Goal: Task Accomplishment & Management: Manage account settings

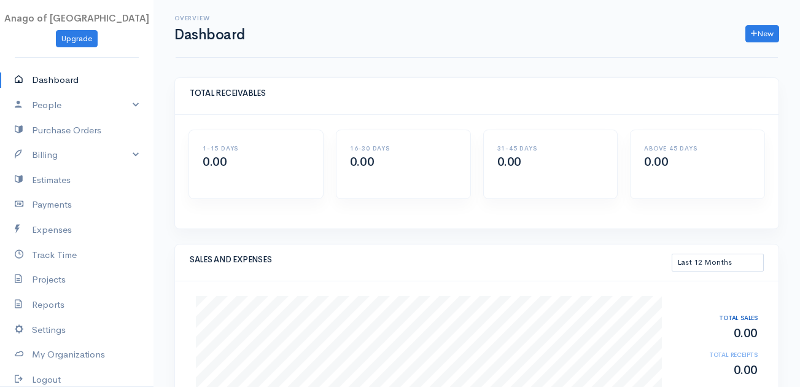
select select "365"
click at [98, 111] on link "People" at bounding box center [77, 105] width 154 height 25
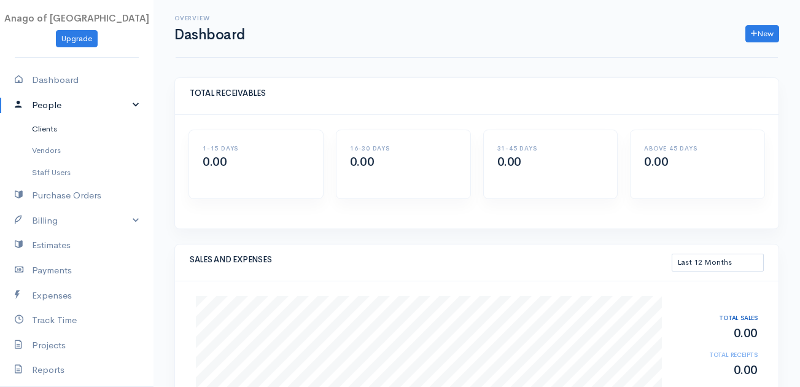
click at [63, 128] on link "Clients" at bounding box center [77, 129] width 154 height 22
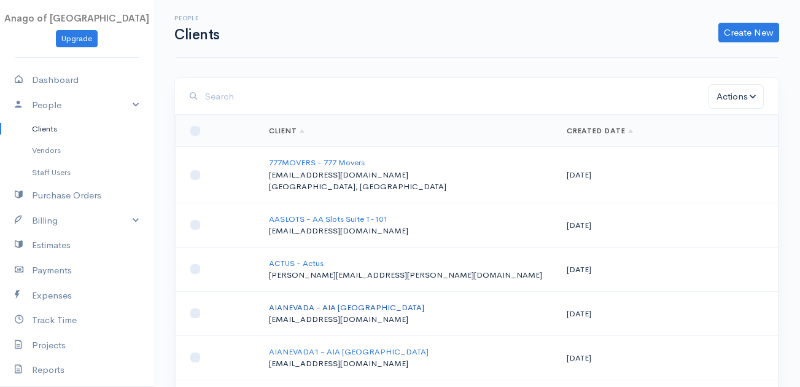
click at [309, 302] on link "AIANEVADA - AIA [GEOGRAPHIC_DATA]" at bounding box center [346, 307] width 155 height 10
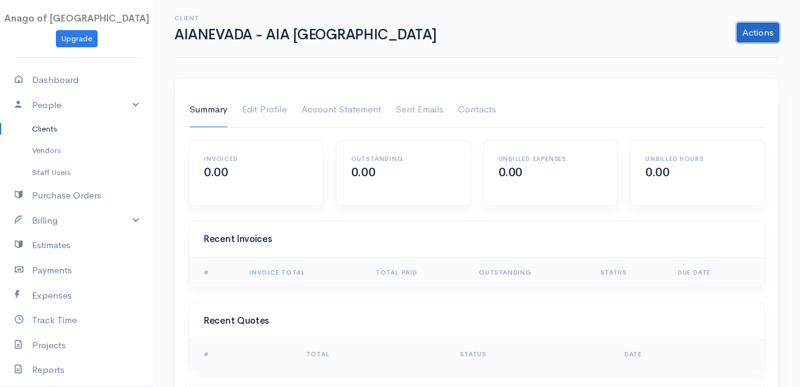
click at [755, 31] on link "Actions" at bounding box center [758, 33] width 42 height 20
click at [270, 109] on link "Edit Profile" at bounding box center [264, 110] width 45 height 34
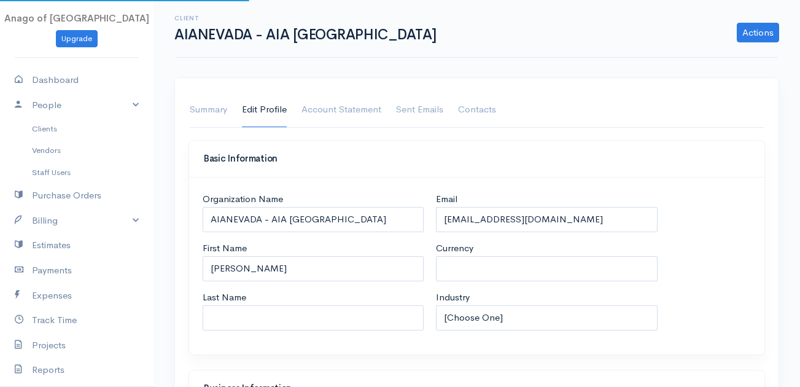
select select "USD"
click at [358, 103] on link "Account Statement" at bounding box center [342, 110] width 80 height 34
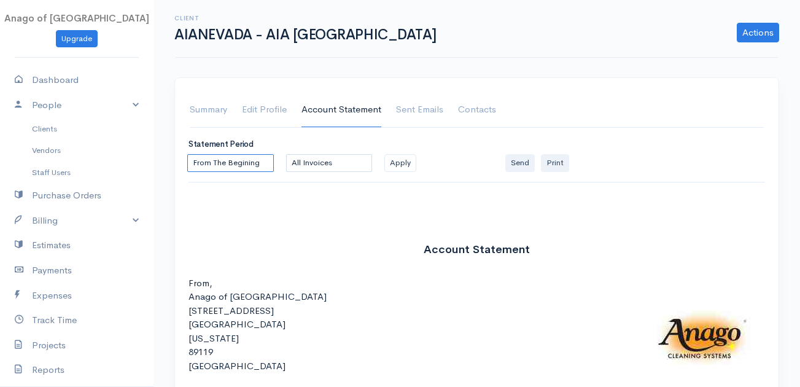
click at [220, 158] on select "From The Begining Custom Date Range" at bounding box center [230, 163] width 87 height 18
select select "0"
click at [187, 154] on select "From The Begining Custom Date Range" at bounding box center [230, 163] width 87 height 18
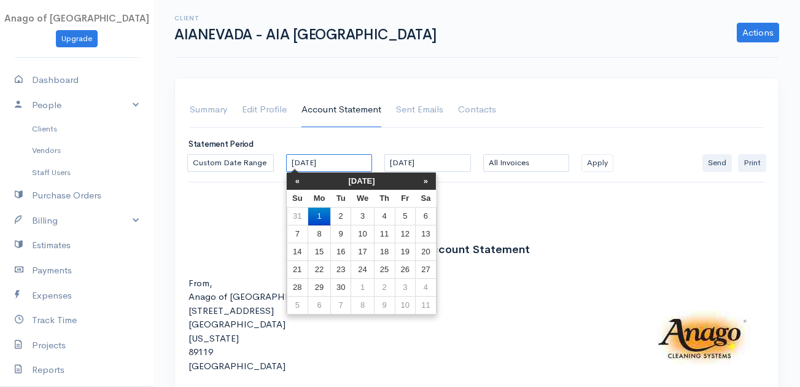
click at [309, 161] on input "[DATE]" at bounding box center [329, 163] width 87 height 18
click at [297, 177] on th "«" at bounding box center [297, 181] width 21 height 17
click at [342, 245] on td "10" at bounding box center [340, 252] width 20 height 18
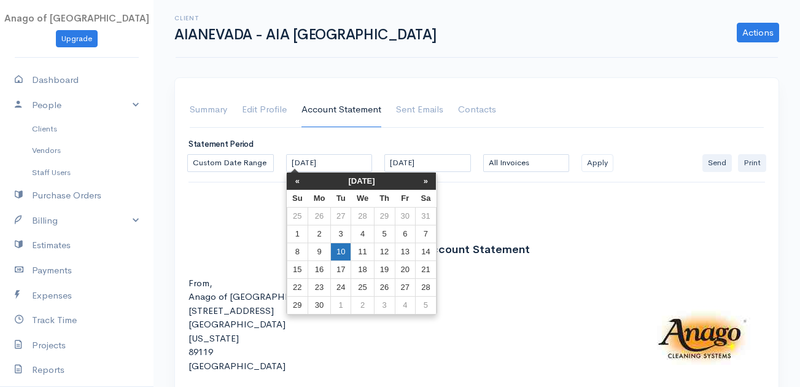
type input "[DATE]"
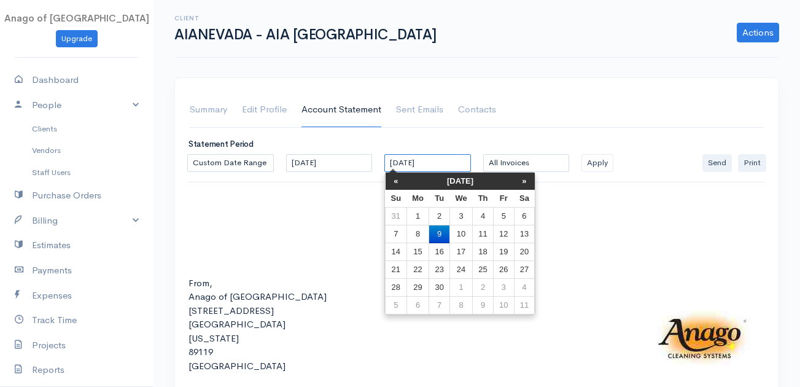
click at [413, 161] on input "[DATE]" at bounding box center [427, 163] width 87 height 18
click at [462, 225] on td "10" at bounding box center [460, 234] width 23 height 18
type input "[DATE]"
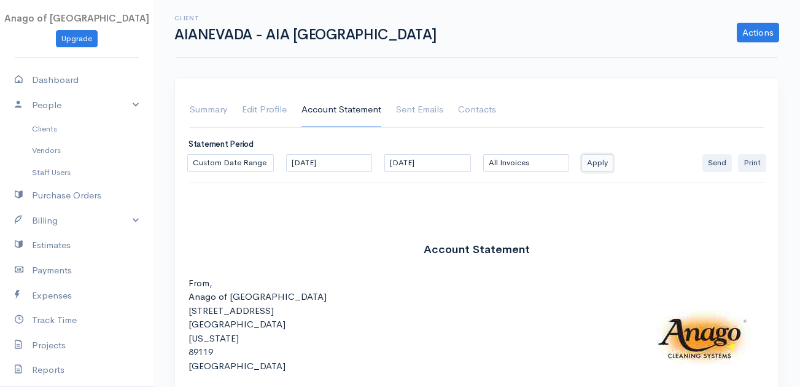
click at [597, 161] on button "Apply" at bounding box center [598, 163] width 32 height 18
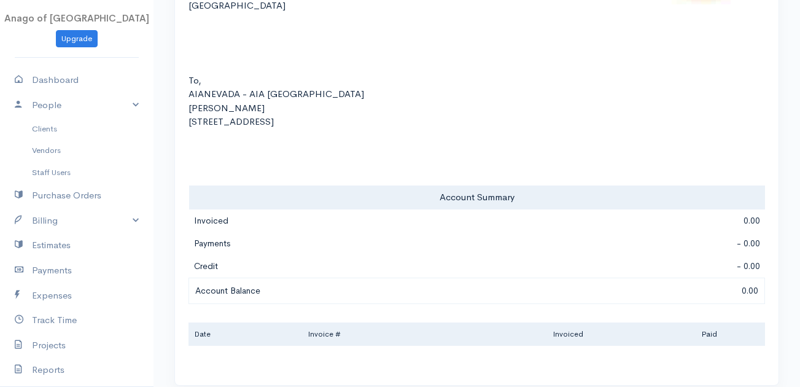
scroll to position [387, 0]
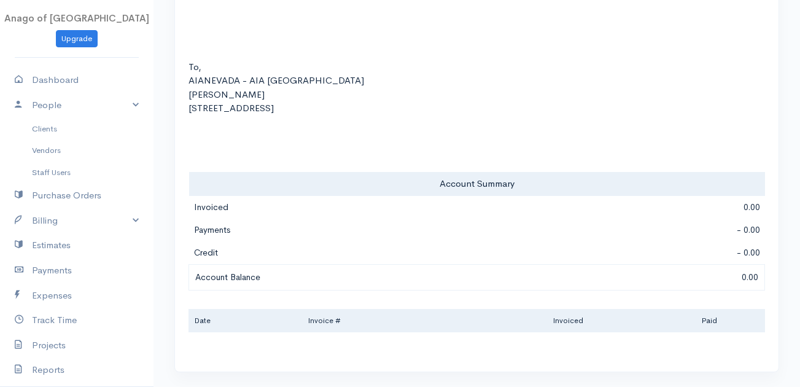
click at [522, 270] on td "Account Balance" at bounding box center [390, 277] width 403 height 26
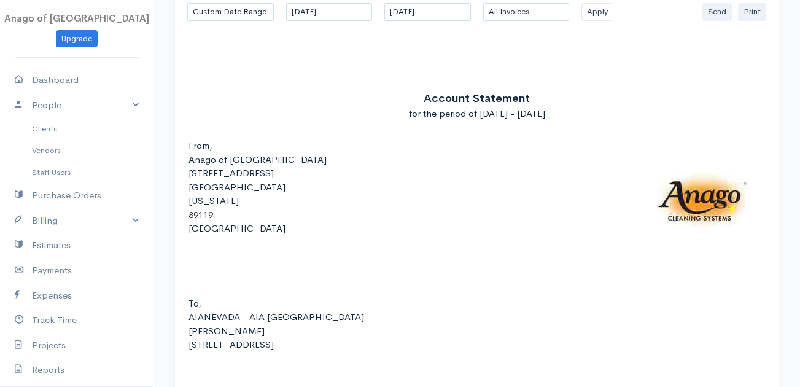
scroll to position [153, 0]
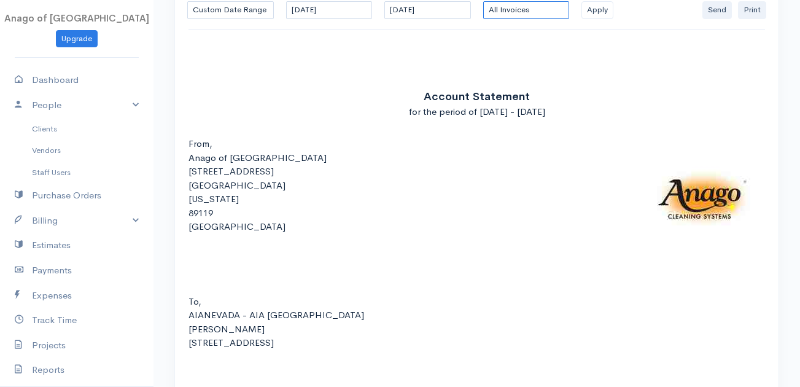
click at [538, 6] on select "All Invoices Paid Unpaid/Open" at bounding box center [526, 10] width 87 height 18
select select "unpaid"
click at [483, 1] on select "All Invoices Paid Unpaid/Open" at bounding box center [526, 10] width 87 height 18
click at [593, 14] on button "Apply" at bounding box center [598, 10] width 32 height 18
click at [360, 255] on div "From, Anago of [GEOGRAPHIC_DATA] [STREET_ADDRESS][US_STATE]" at bounding box center [477, 198] width 577 height 123
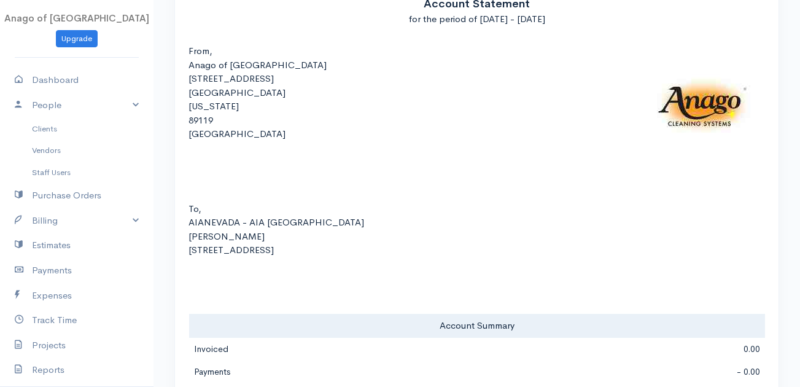
scroll to position [387, 0]
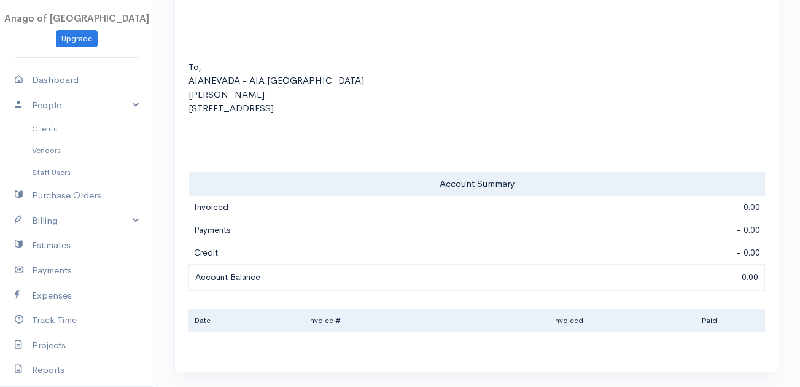
click at [599, 207] on td "0.00" at bounding box center [679, 207] width 173 height 23
click at [697, 210] on td "0.00" at bounding box center [679, 207] width 173 height 23
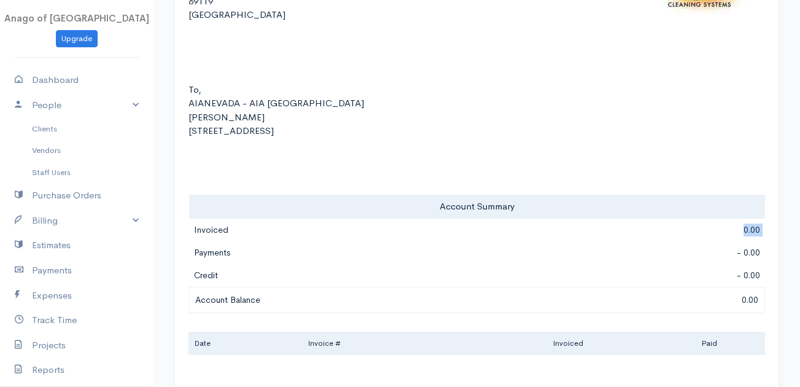
scroll to position [364, 0]
click at [755, 279] on td "- 0.00" at bounding box center [679, 276] width 173 height 23
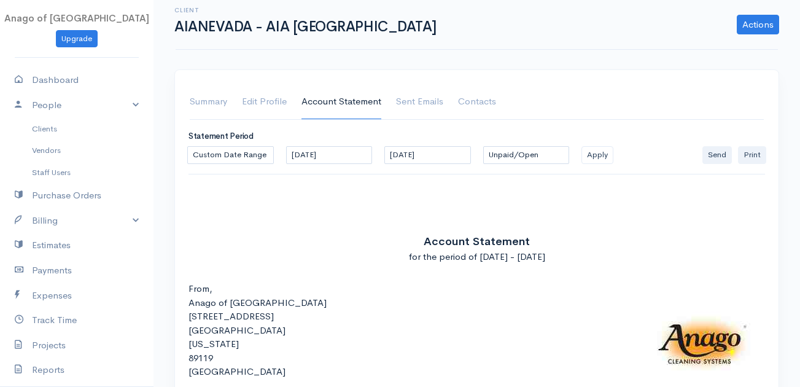
scroll to position [0, 0]
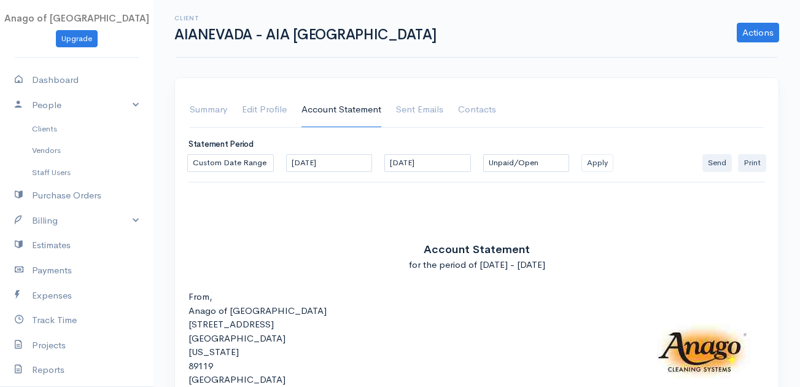
click at [438, 243] on span "Account Statement" at bounding box center [477, 250] width 106 height 14
click at [426, 103] on link "Sent Emails" at bounding box center [419, 110] width 47 height 34
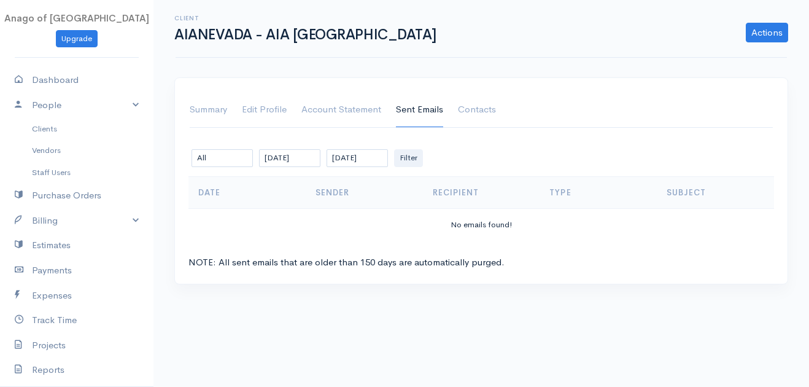
click at [315, 195] on th "Sender" at bounding box center [364, 192] width 117 height 33
click at [485, 113] on link "Contacts" at bounding box center [477, 110] width 38 height 34
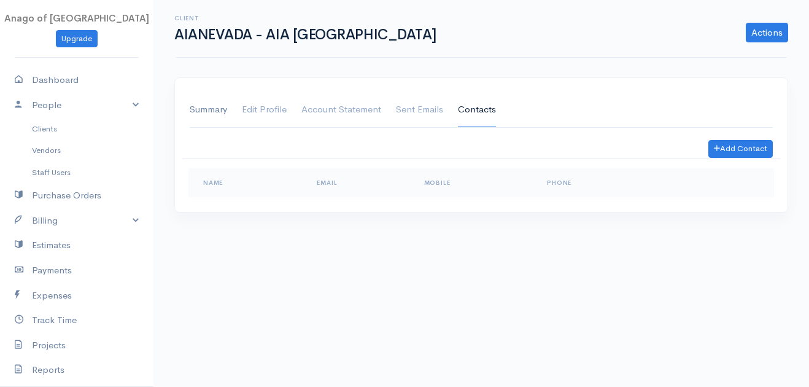
click at [219, 109] on link "Summary" at bounding box center [208, 110] width 37 height 34
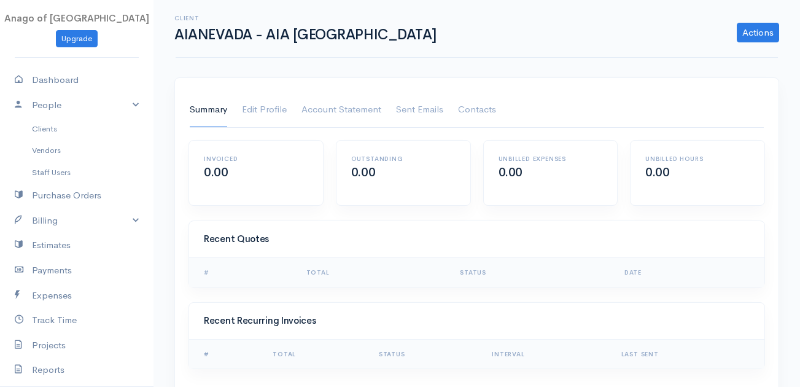
click at [234, 167] on h2 "0.00" at bounding box center [256, 173] width 104 height 14
click at [753, 27] on link "Actions" at bounding box center [758, 33] width 42 height 20
click at [267, 112] on link "Edit Profile" at bounding box center [264, 110] width 45 height 34
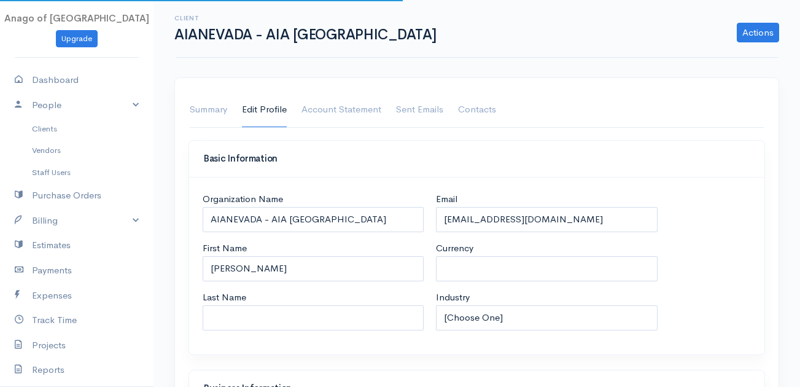
select select "USD"
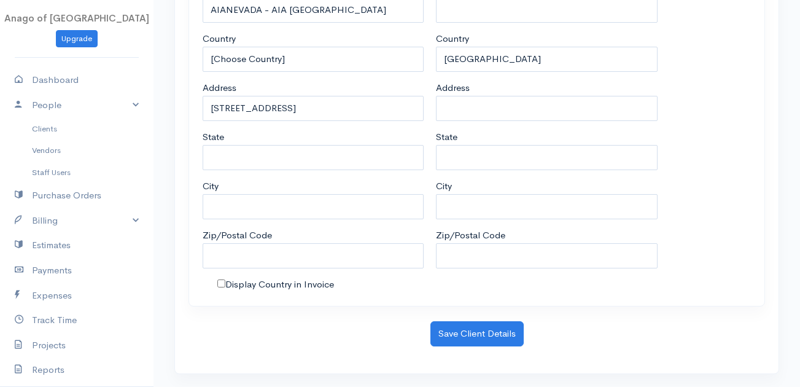
scroll to position [732, 0]
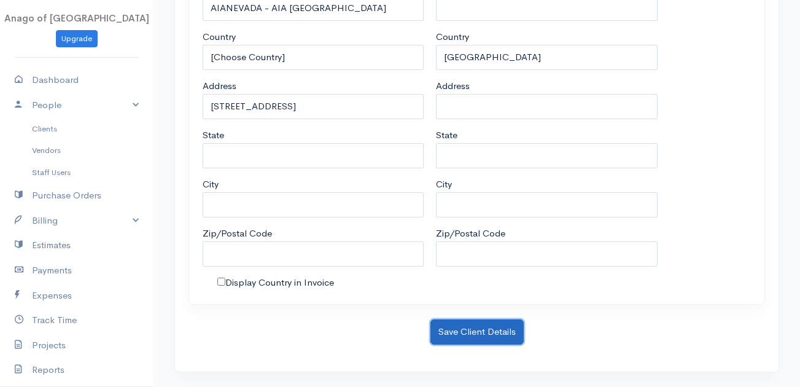
click at [490, 334] on button "Save Client Details" at bounding box center [476, 331] width 93 height 25
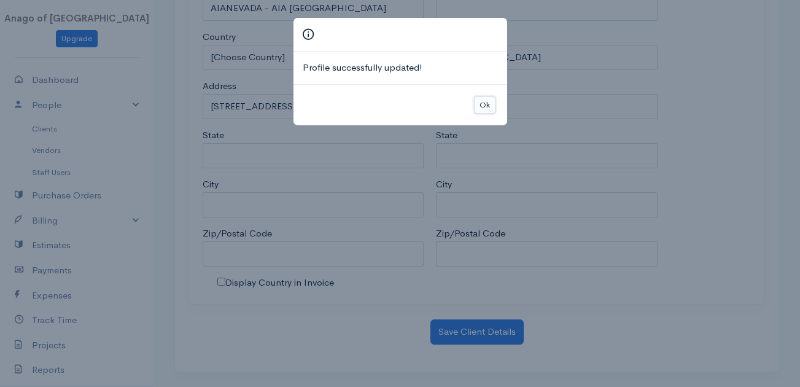
click at [488, 106] on button "Ok" at bounding box center [484, 105] width 21 height 18
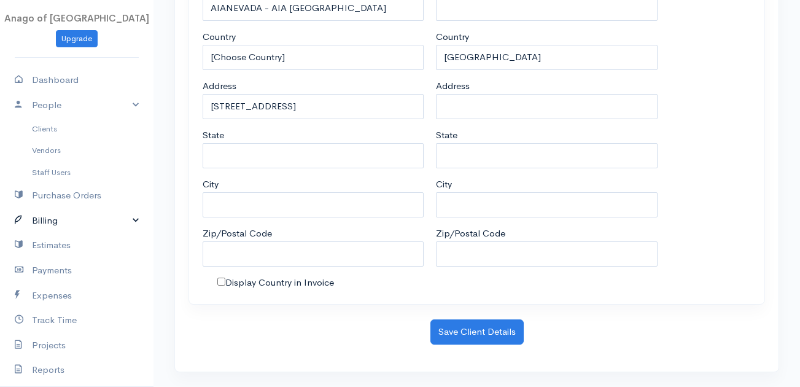
click at [120, 211] on link "Billing" at bounding box center [77, 220] width 154 height 25
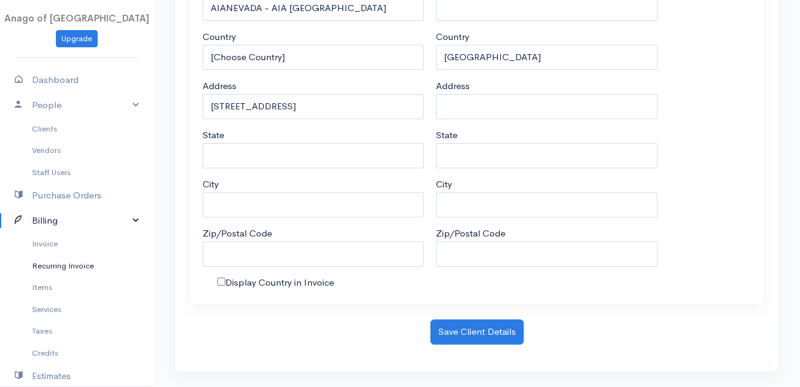
click at [60, 263] on link "Recurring Invoice" at bounding box center [77, 266] width 154 height 22
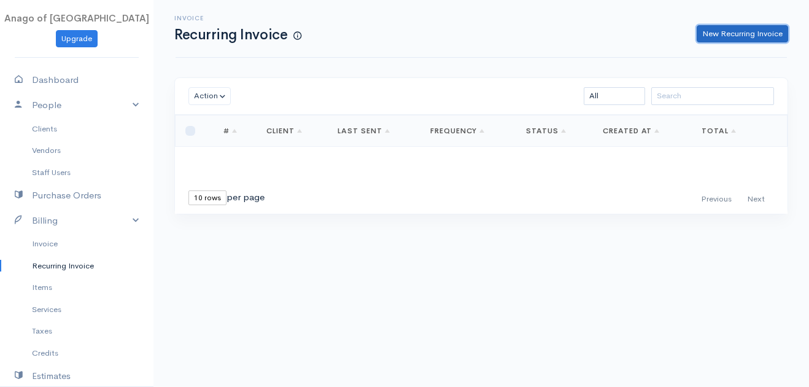
click at [709, 35] on link "New Recurring Invoice" at bounding box center [742, 34] width 91 height 18
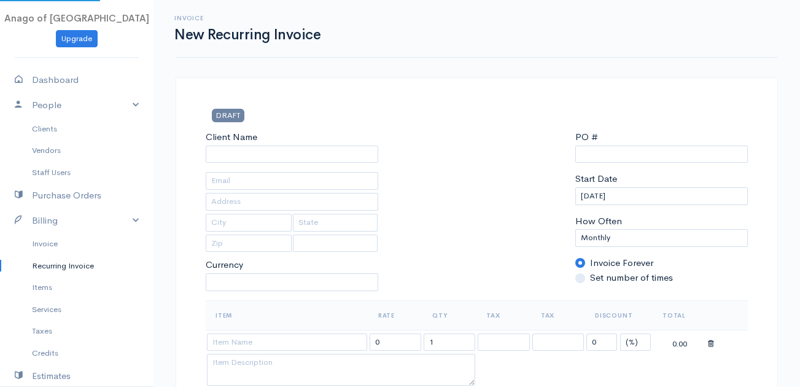
select select "USD"
select select "[GEOGRAPHIC_DATA]"
click at [58, 130] on link "Clients" at bounding box center [77, 129] width 154 height 22
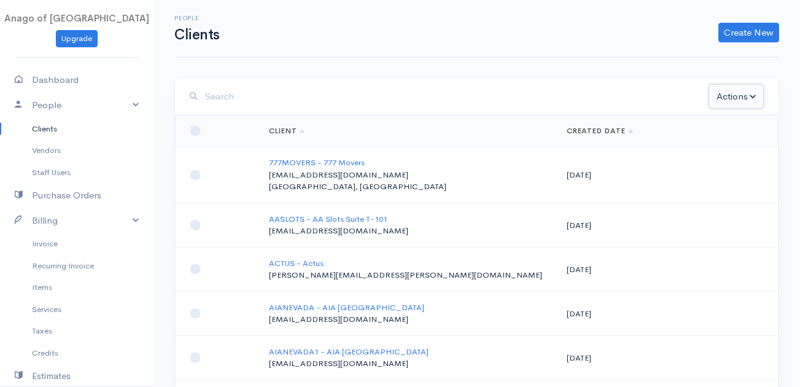
click at [747, 92] on button "Actions" at bounding box center [736, 96] width 55 height 25
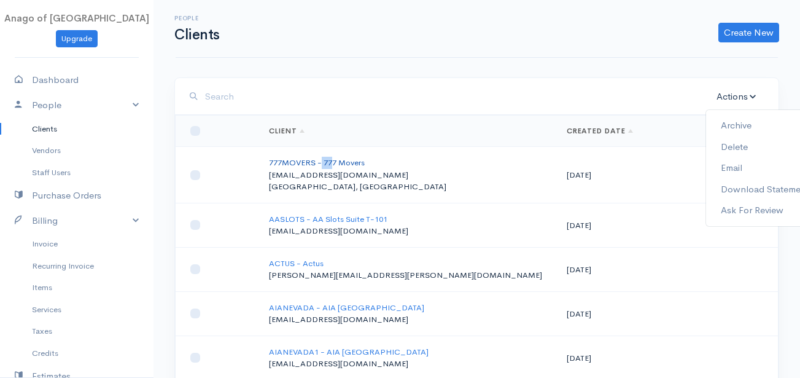
drag, startPoint x: 333, startPoint y: 149, endPoint x: 319, endPoint y: 166, distance: 22.3
click at [319, 166] on td "777MOVERS - 777 Movers [EMAIL_ADDRESS][DOMAIN_NAME] [GEOGRAPHIC_DATA], [GEOGRAP…" at bounding box center [407, 175] width 297 height 56
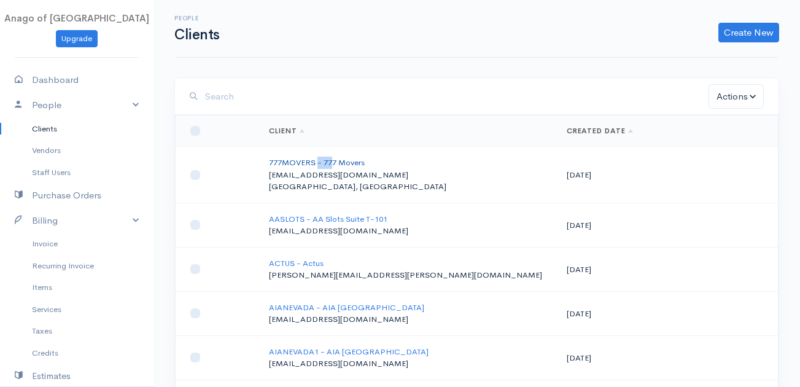
click at [319, 166] on link "777MOVERS - 777 Movers" at bounding box center [317, 162] width 96 height 10
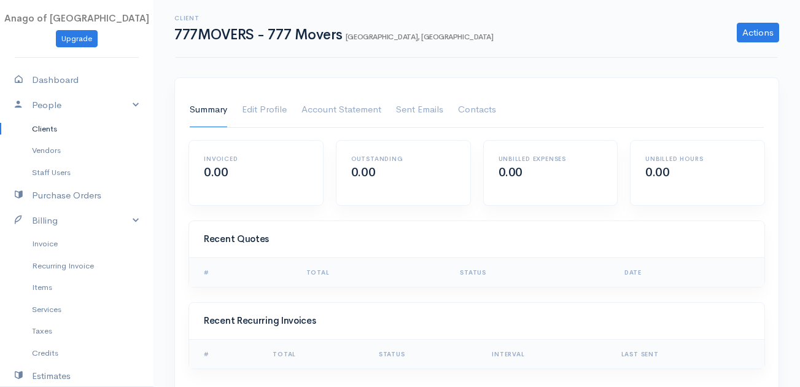
click at [502, 174] on h2 "0.00" at bounding box center [551, 173] width 104 height 14
